Goal: Task Accomplishment & Management: Use online tool/utility

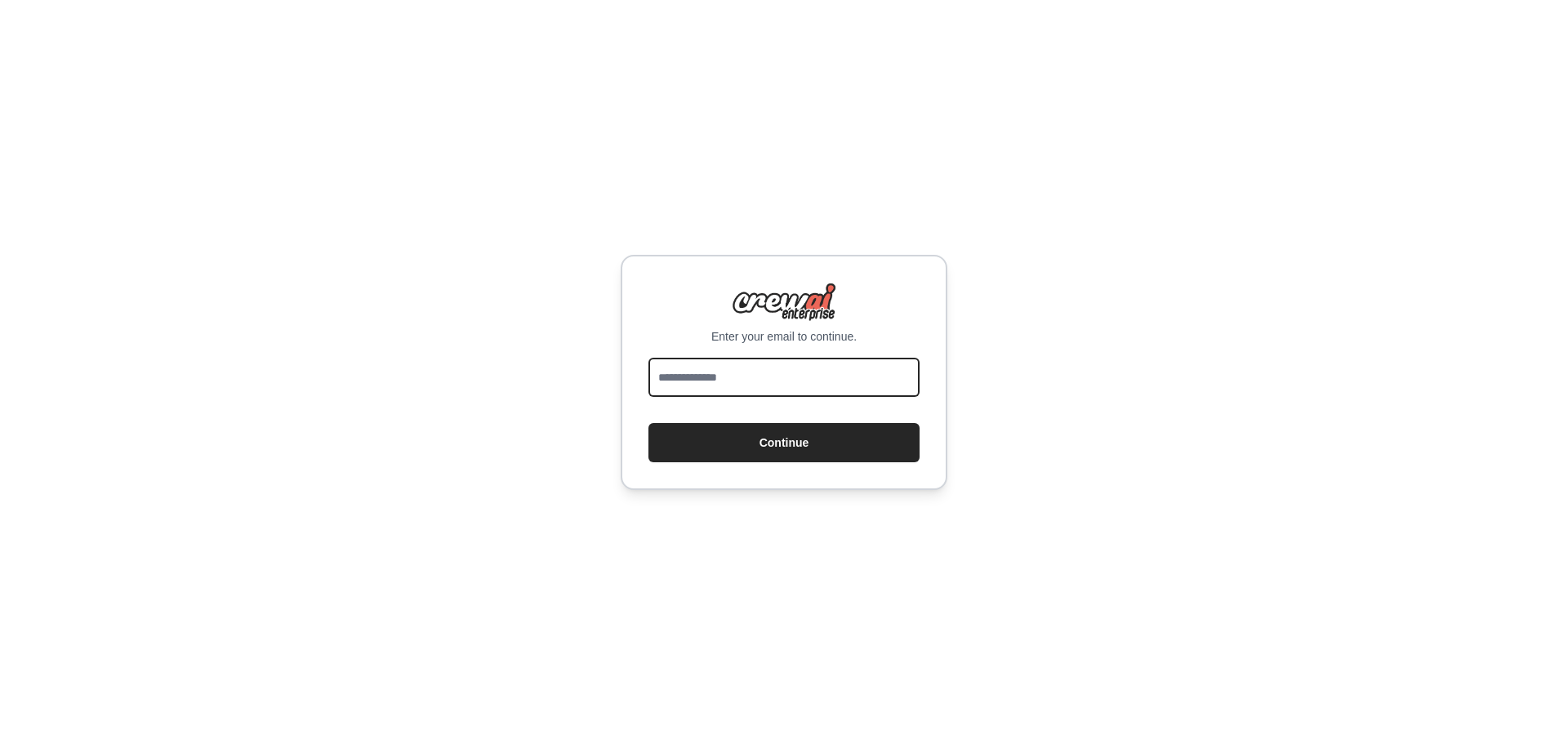
click at [773, 373] on input "email" at bounding box center [784, 377] width 271 height 39
type input "**********"
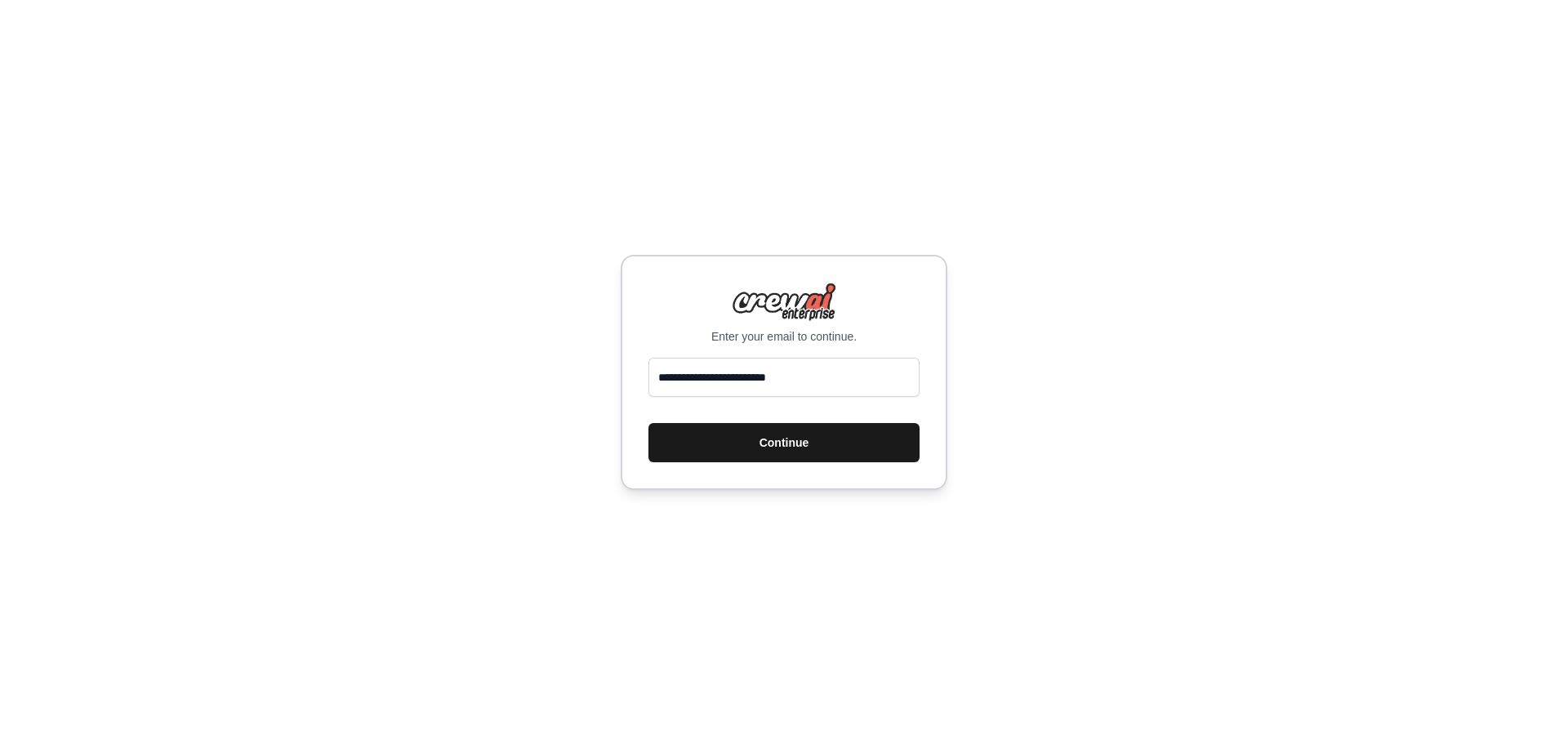
click at [757, 441] on button "Continue" at bounding box center [784, 443] width 271 height 39
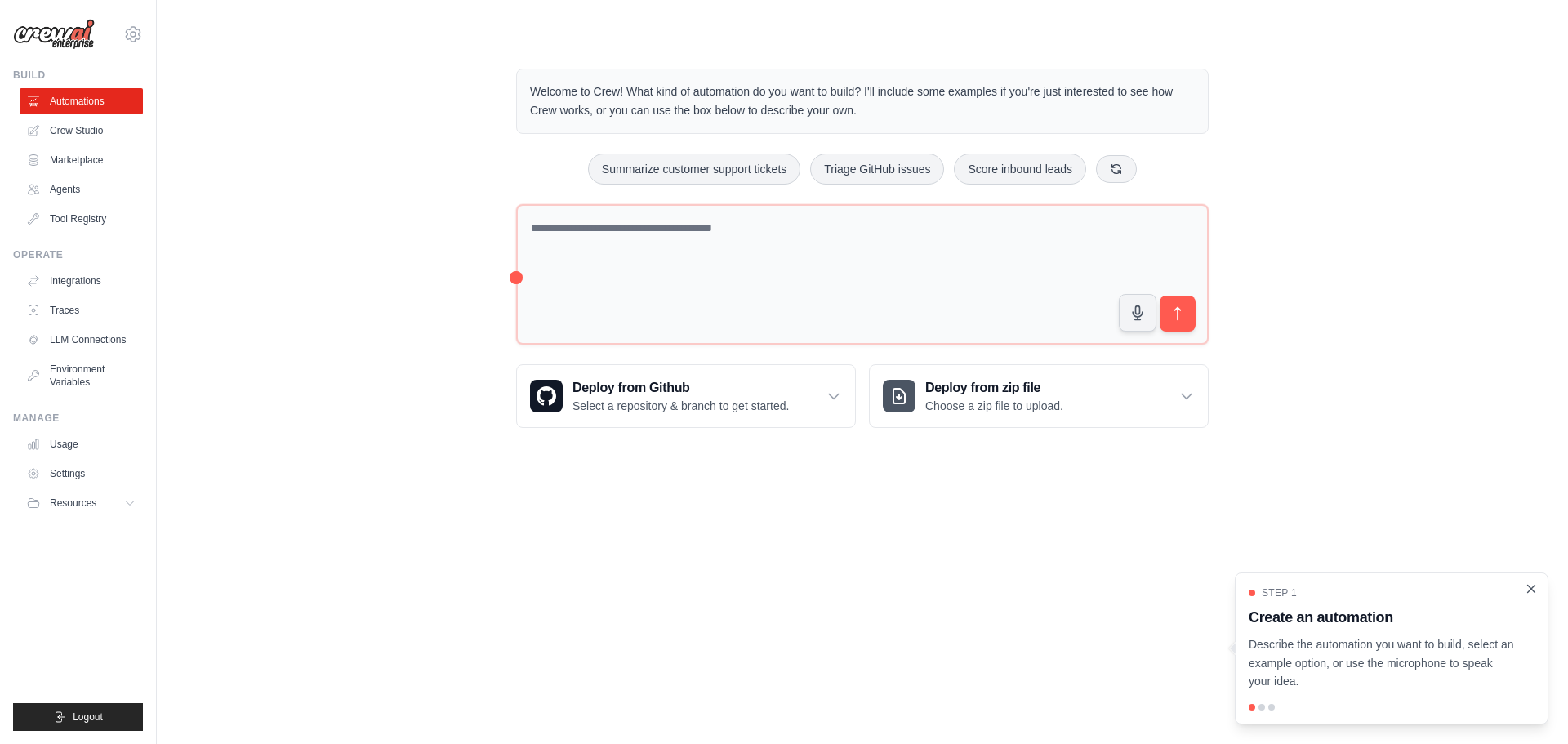
click at [1533, 587] on icon "Close walkthrough" at bounding box center [1532, 588] width 7 height 7
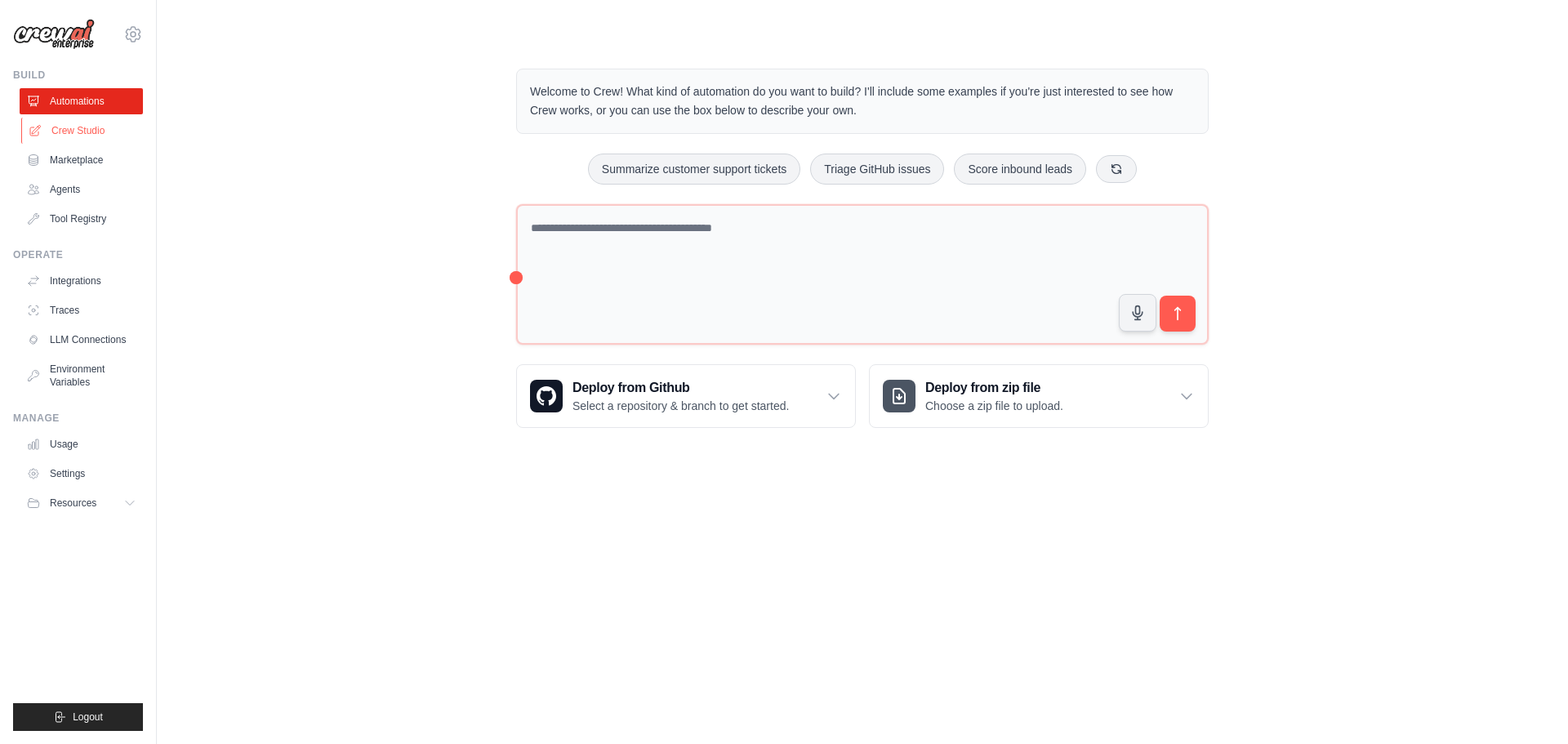
click at [80, 130] on link "Crew Studio" at bounding box center [82, 130] width 123 height 26
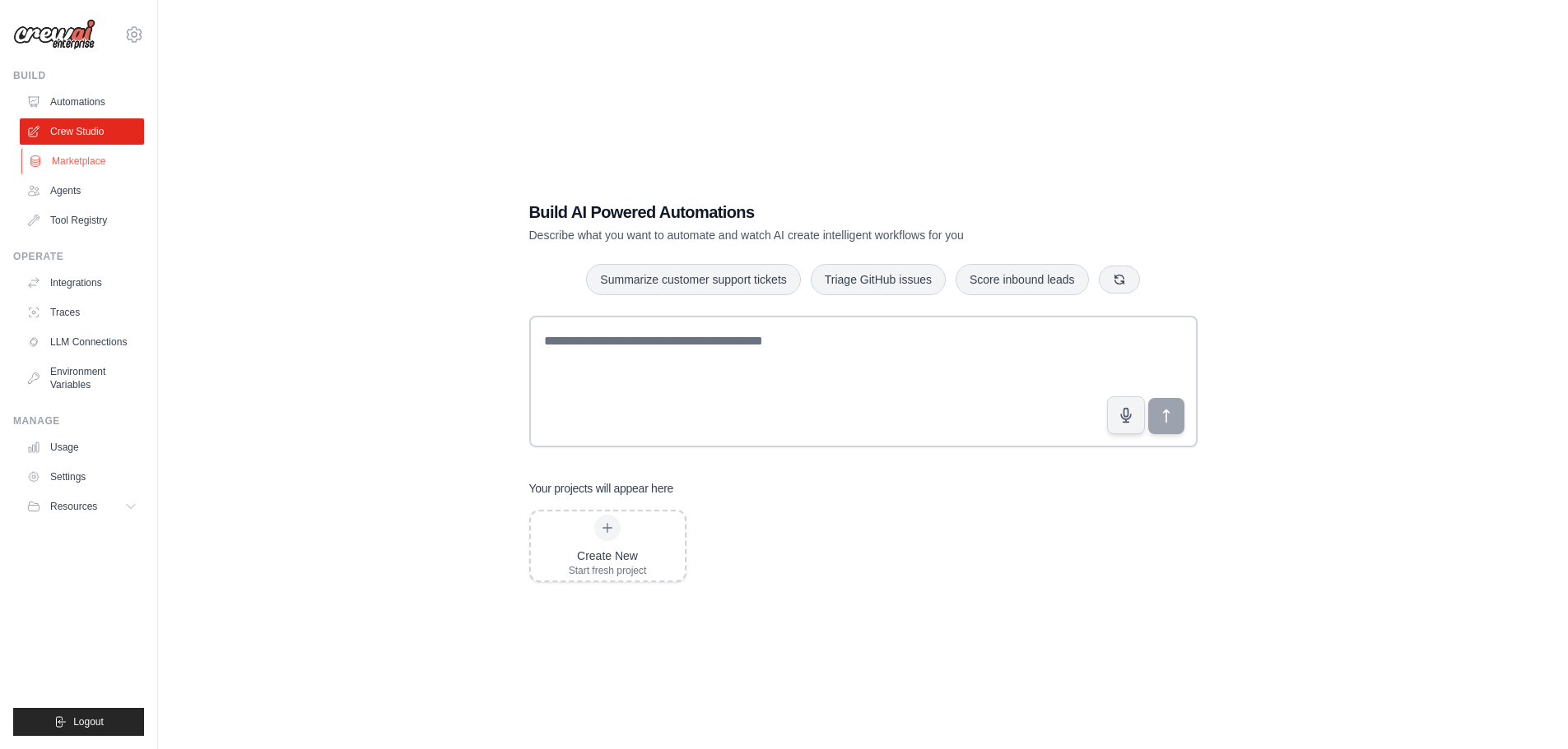
click at [67, 156] on link "Marketplace" at bounding box center [83, 160] width 124 height 26
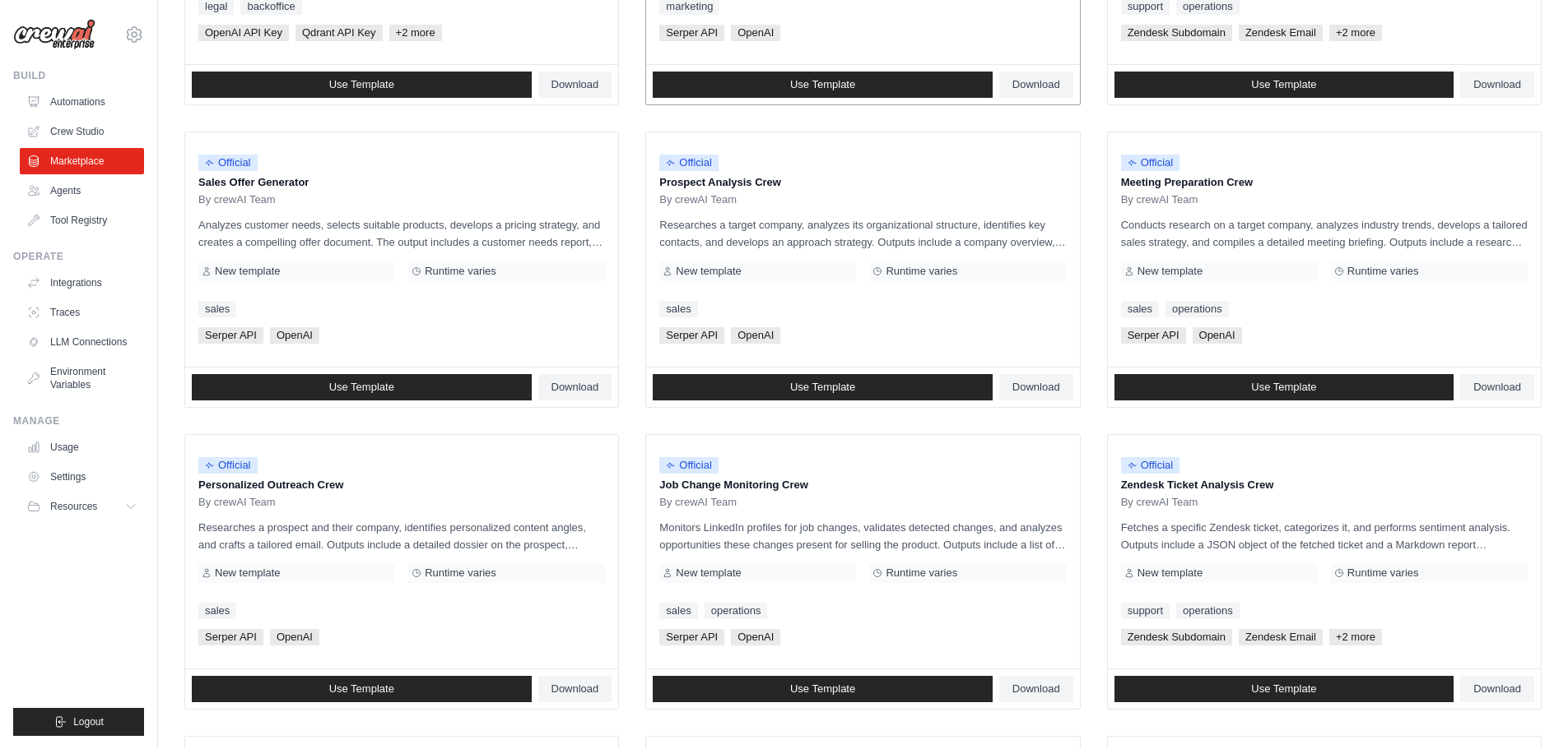
scroll to position [411, 0]
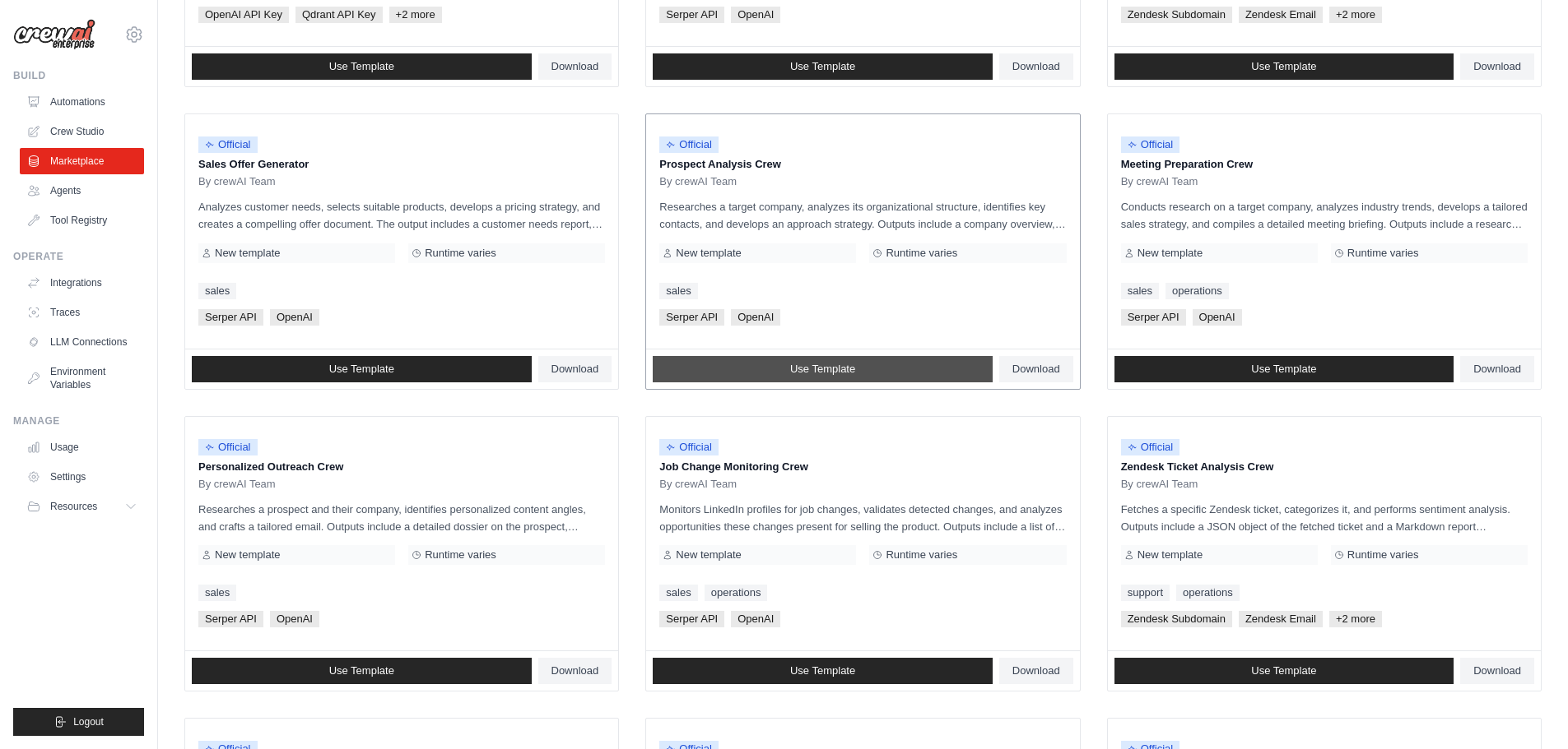
click at [813, 369] on span "Use Template" at bounding box center [822, 369] width 65 height 13
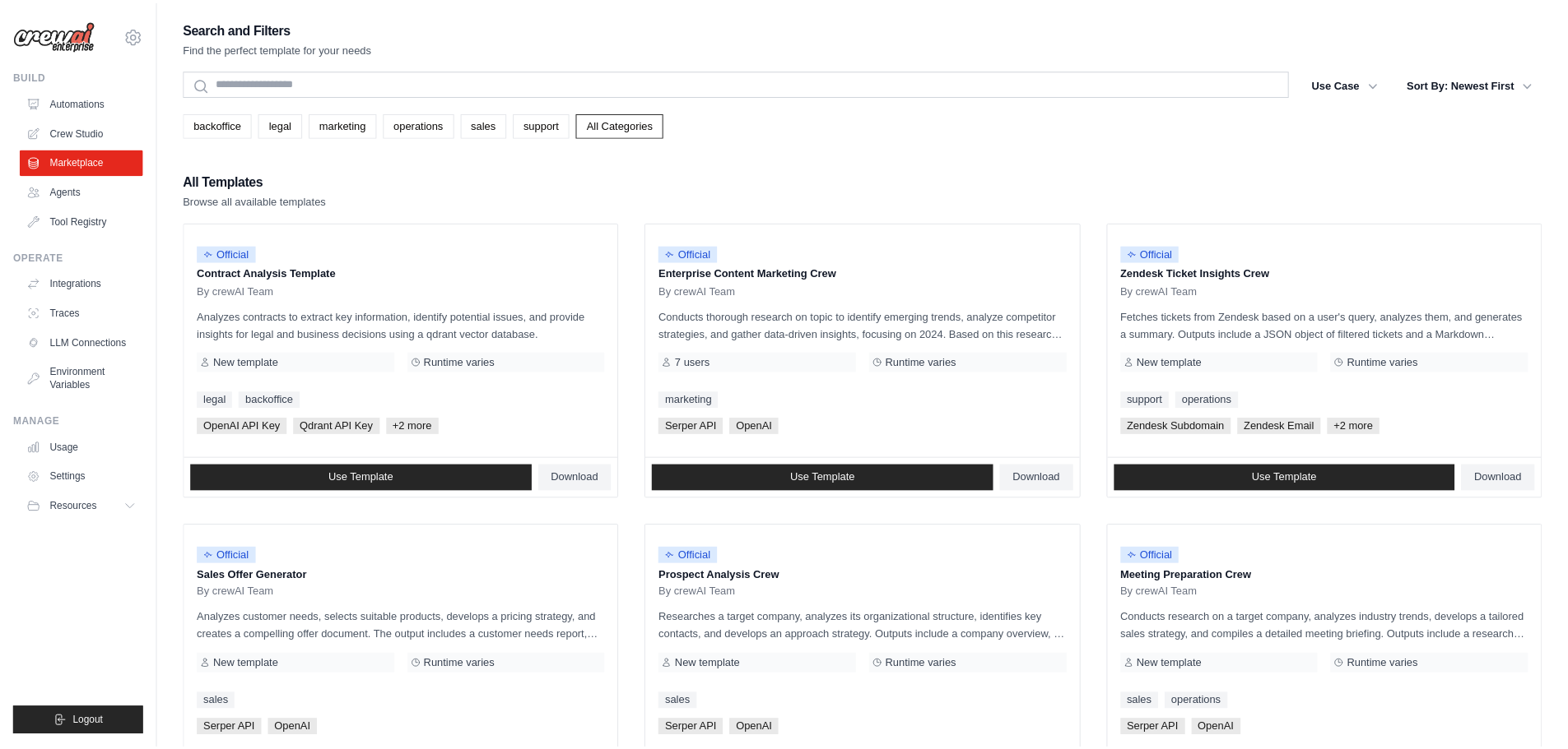
scroll to position [411, 0]
